Goal: Transaction & Acquisition: Obtain resource

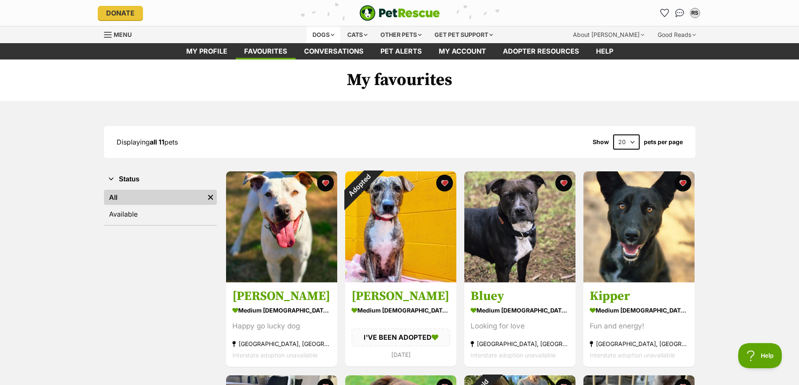
click at [317, 38] on div "Dogs" at bounding box center [323, 34] width 34 height 17
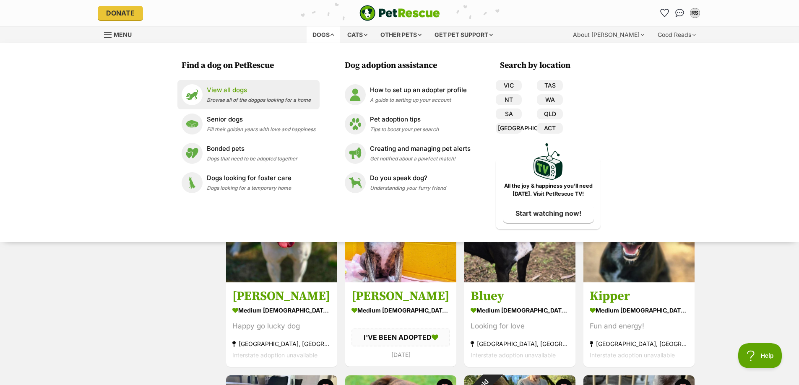
click at [235, 92] on p "View all dogs" at bounding box center [259, 91] width 104 height 10
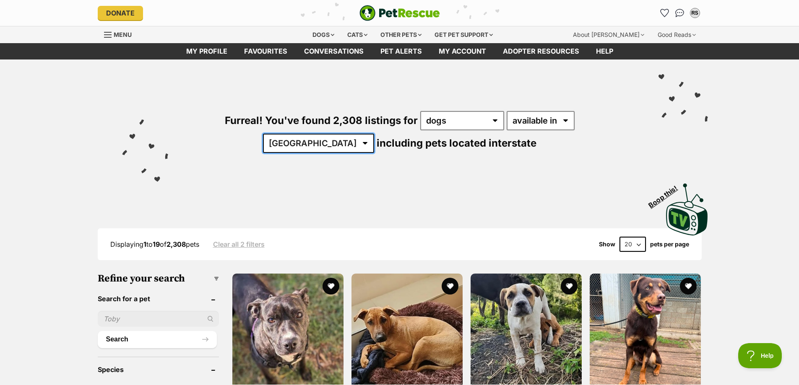
click at [374, 134] on select "Australia ACT NSW NT QLD SA TAS VIC WA" at bounding box center [318, 143] width 111 height 19
select select "WA"
click at [374, 134] on select "Australia ACT NSW NT QLD SA TAS VIC WA" at bounding box center [318, 143] width 111 height 19
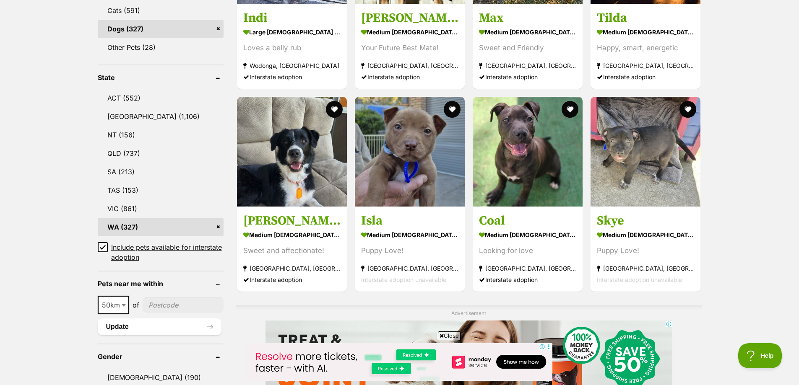
click at [103, 246] on icon at bounding box center [103, 247] width 6 height 6
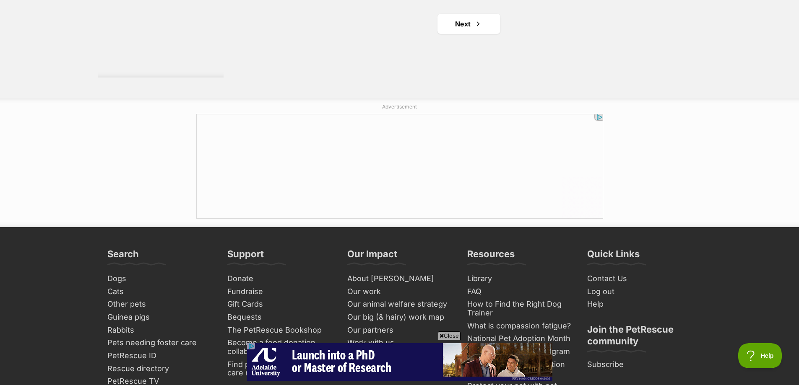
scroll to position [1593, 0]
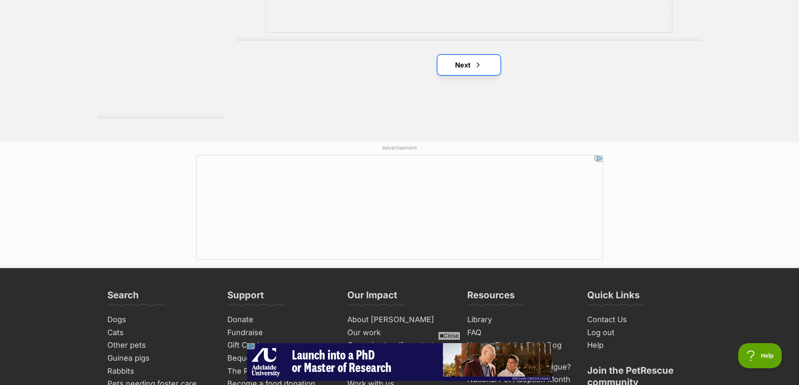
click at [484, 70] on link "Next" at bounding box center [468, 65] width 63 height 20
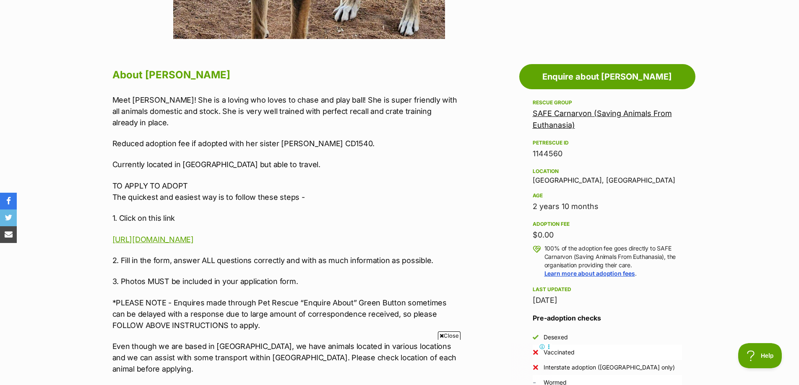
scroll to position [419, 0]
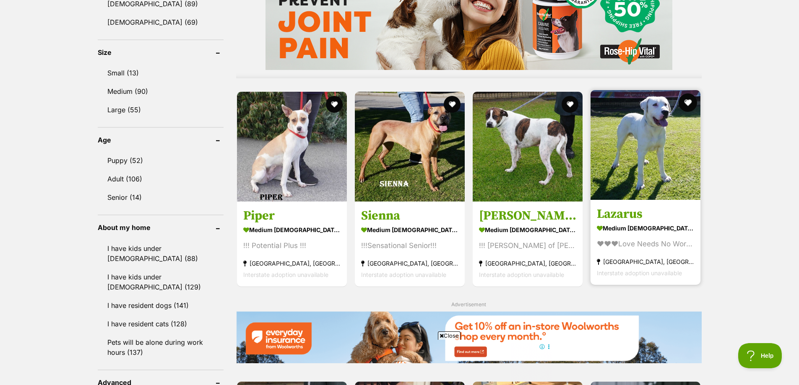
click at [687, 103] on button "favourite" at bounding box center [688, 103] width 18 height 18
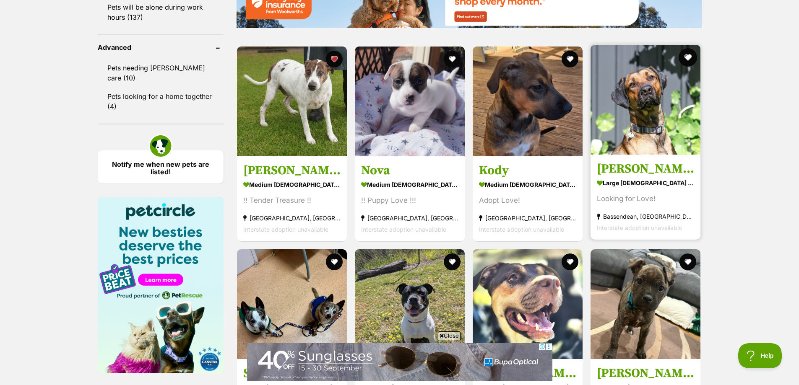
click at [688, 58] on button "favourite" at bounding box center [688, 57] width 18 height 18
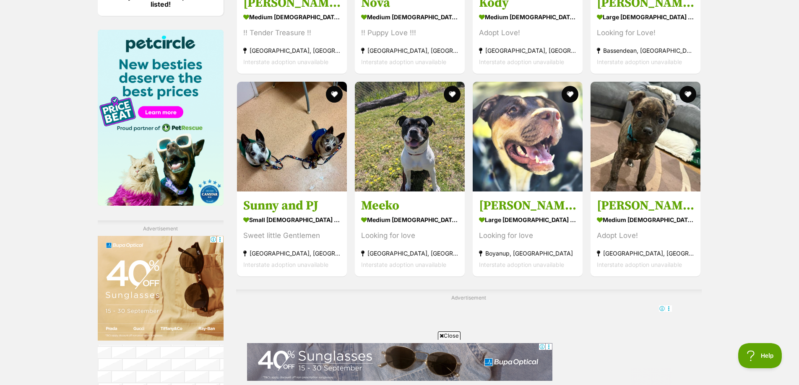
scroll to position [1468, 0]
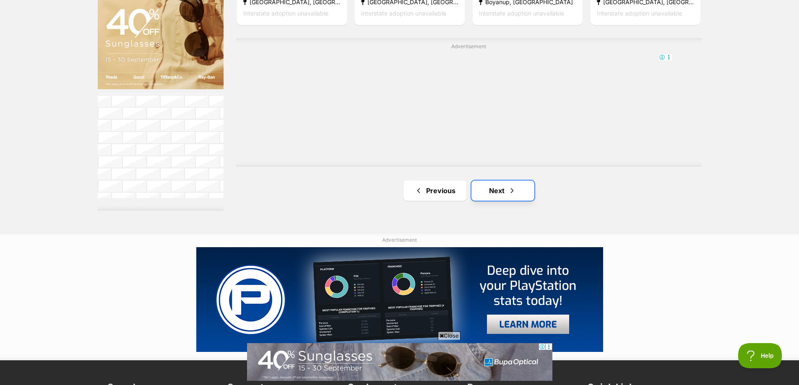
click at [498, 192] on link "Next" at bounding box center [502, 191] width 63 height 20
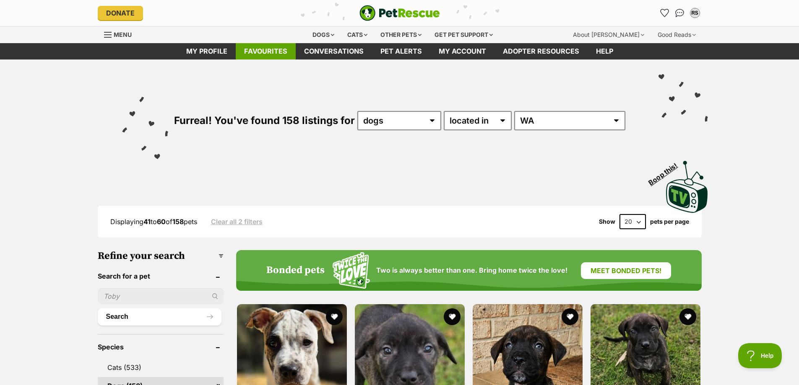
click at [277, 47] on link "Favourites" at bounding box center [266, 51] width 60 height 16
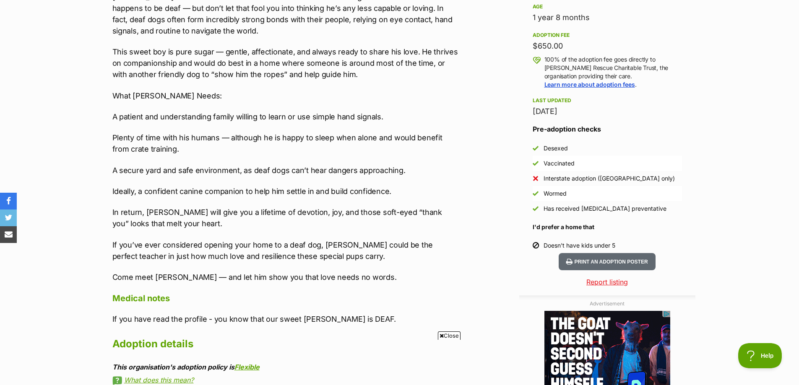
scroll to position [545, 0]
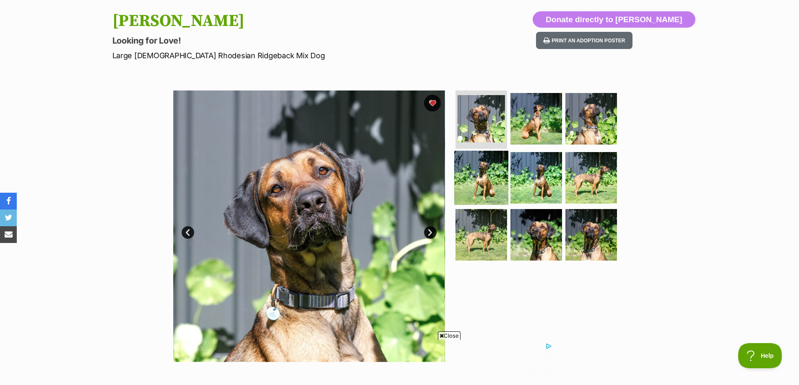
click at [488, 186] on img at bounding box center [481, 178] width 54 height 54
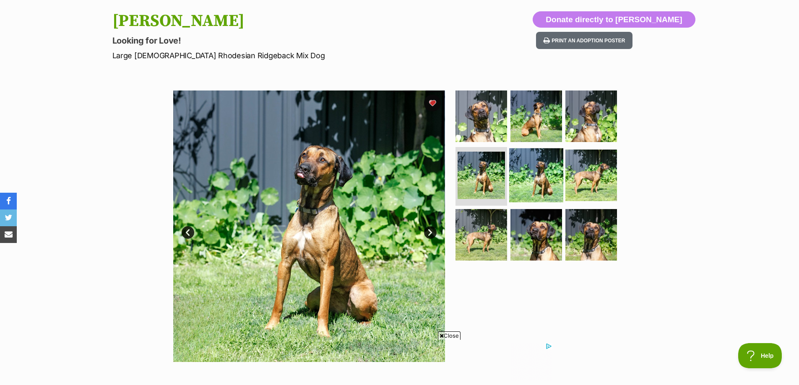
click at [521, 177] on img at bounding box center [536, 175] width 54 height 54
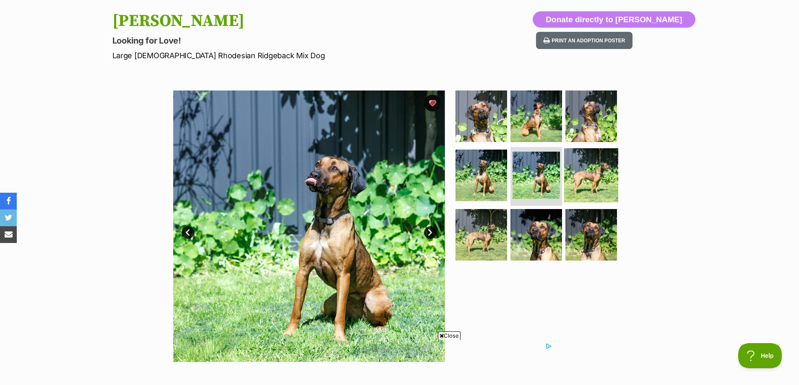
click at [581, 171] on img at bounding box center [591, 175] width 54 height 54
